Goal: Task Accomplishment & Management: Use online tool/utility

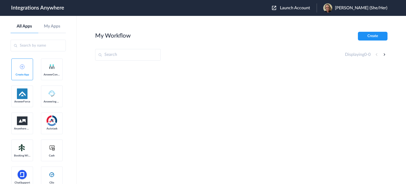
click at [306, 8] on span "Launch Account" at bounding box center [295, 8] width 30 height 4
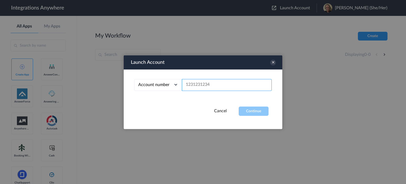
paste input "8282023941"
click at [252, 112] on button "Continue" at bounding box center [254, 110] width 30 height 9
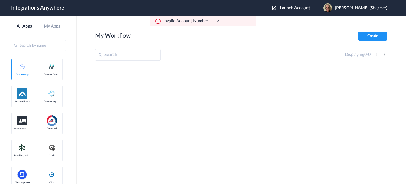
click at [302, 8] on span "Launch Account" at bounding box center [295, 8] width 30 height 4
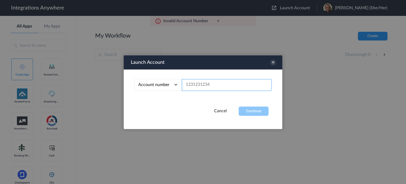
paste input "3364941224"
click at [253, 112] on button "Continue" at bounding box center [254, 110] width 30 height 9
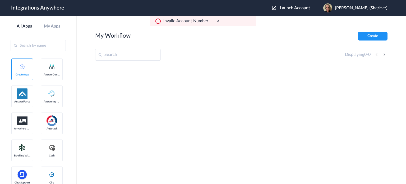
click at [302, 6] on button "Launch Account" at bounding box center [294, 8] width 45 height 5
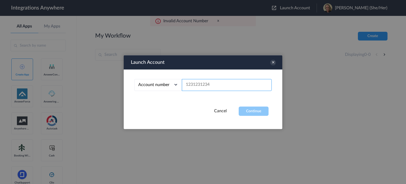
paste input "8664212067"
click at [254, 113] on button "Continue" at bounding box center [254, 110] width 30 height 9
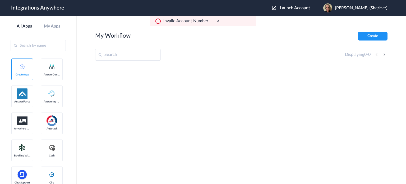
click at [300, 7] on span "Launch Account" at bounding box center [295, 8] width 30 height 4
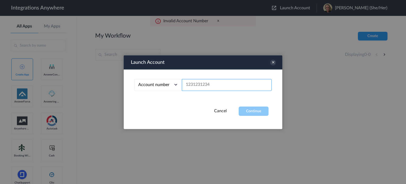
click at [201, 86] on input "text" at bounding box center [227, 85] width 90 height 12
paste input "2525013277"
type input "2525013277"
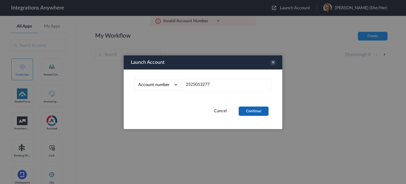
click at [254, 109] on button "Continue" at bounding box center [254, 110] width 30 height 9
